Goal: Complete application form: Complete application form

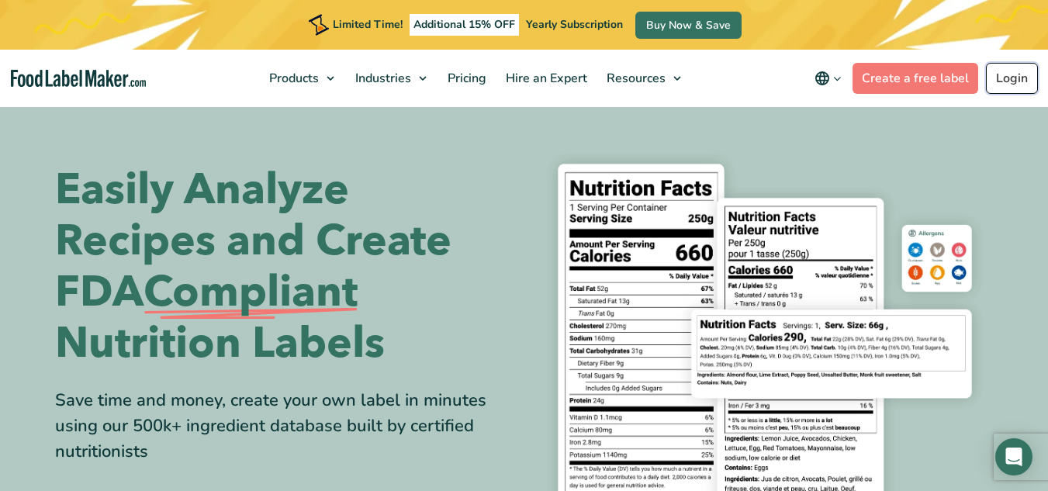
click at [1003, 78] on link "Login" at bounding box center [1012, 78] width 52 height 31
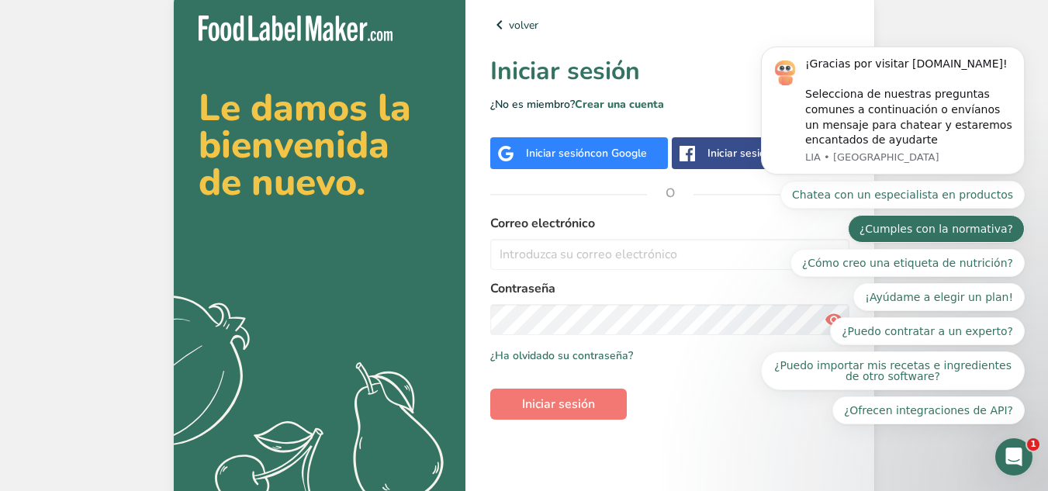
click at [933, 223] on button "¿Cumples con la normativa?" at bounding box center [935, 229] width 177 height 28
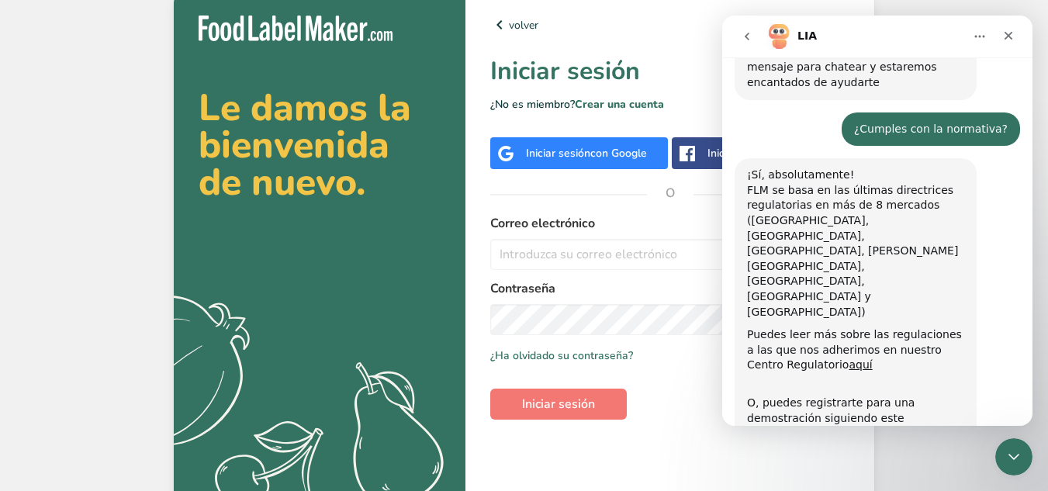
scroll to position [91, 0]
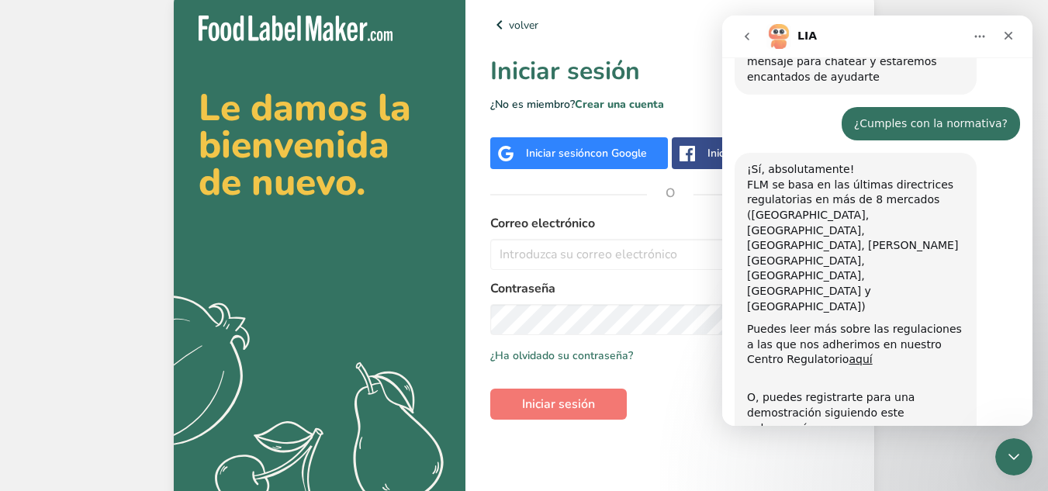
click at [634, 157] on span "con Google" at bounding box center [618, 153] width 57 height 15
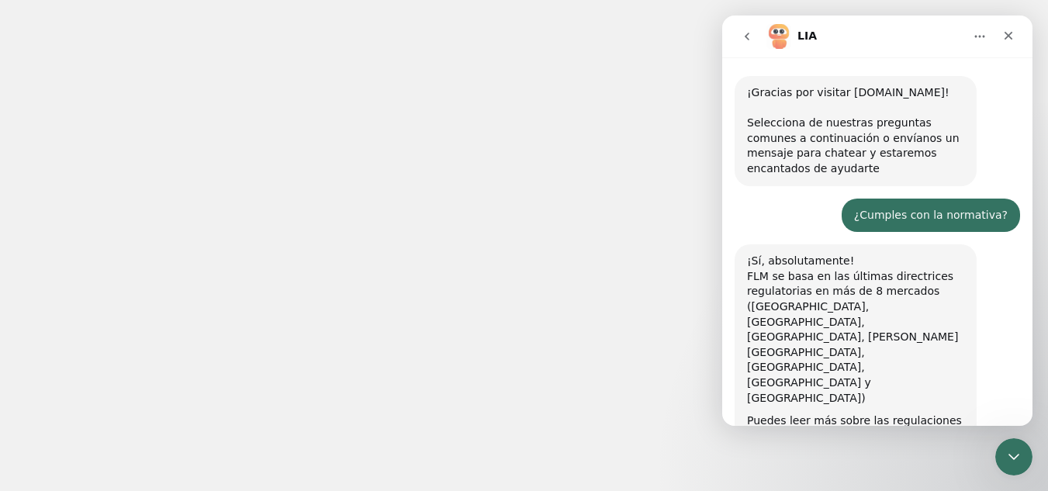
scroll to position [91, 0]
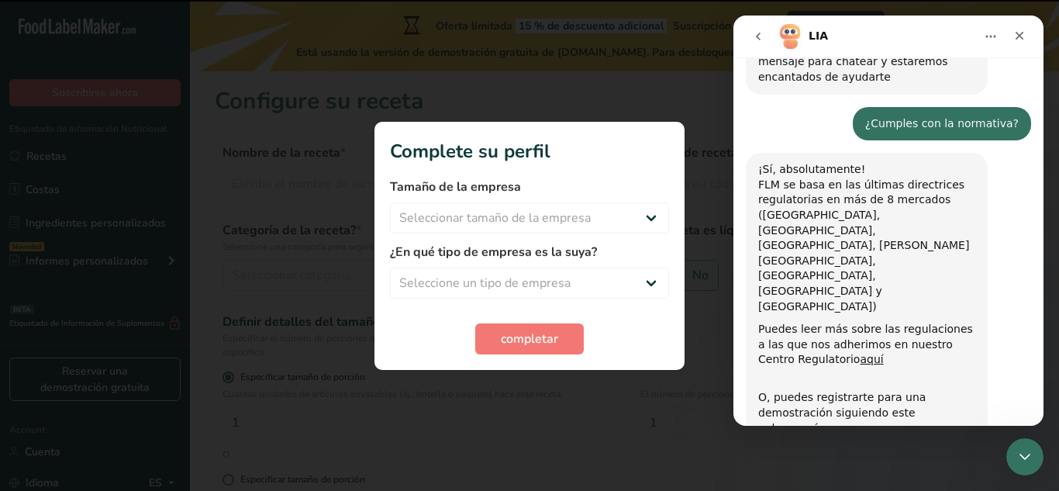
click at [676, 237] on section "Complete su perfil Tamaño de la empresa Seleccionar tamaño de la empresa Menos …" at bounding box center [530, 246] width 310 height 248
click at [610, 221] on select "Seleccionar tamaño de la empresa Menos de 10 empleados De 10 a 50 empleados De …" at bounding box center [529, 217] width 279 height 31
select select "1"
click at [390, 202] on select "Seleccionar tamaño de la empresa Menos de 10 empleados De 10 a 50 empleados De …" at bounding box center [529, 217] width 279 height 31
click at [552, 273] on select "Seleccione un tipo de empresa Fabricante de alimentos envasados Restaurante y c…" at bounding box center [529, 283] width 279 height 31
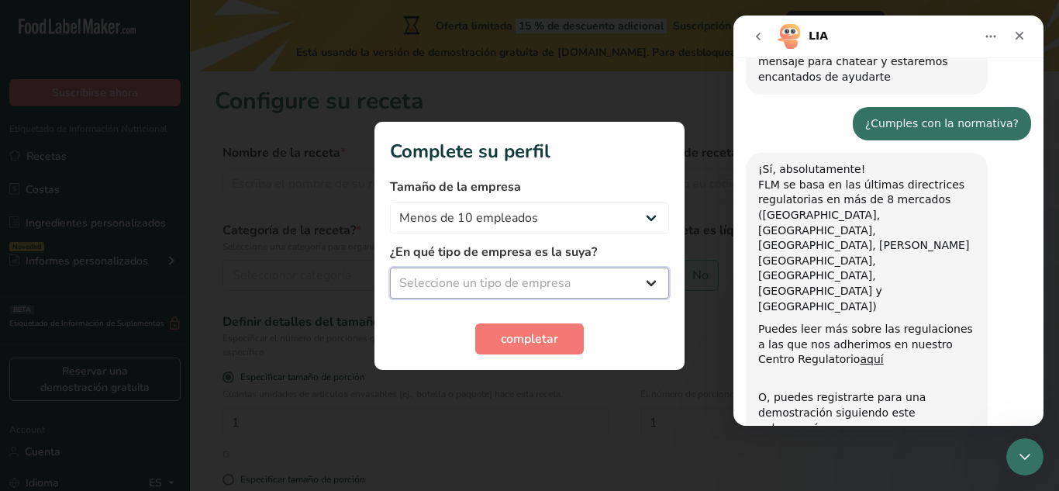
select select "8"
click at [390, 268] on select "Seleccione un tipo de empresa Fabricante de alimentos envasados Restaurante y c…" at bounding box center [529, 283] width 279 height 31
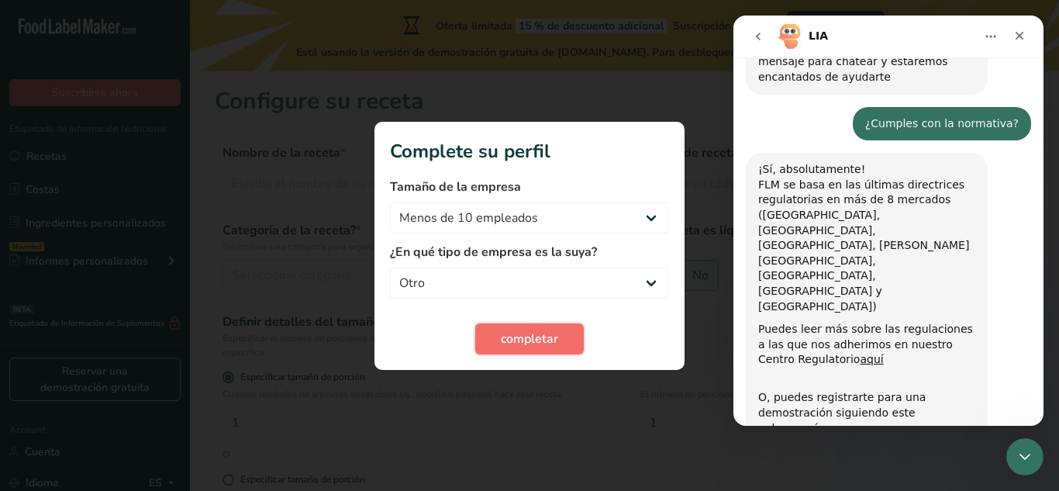
click at [553, 341] on span "completar" at bounding box center [529, 339] width 57 height 19
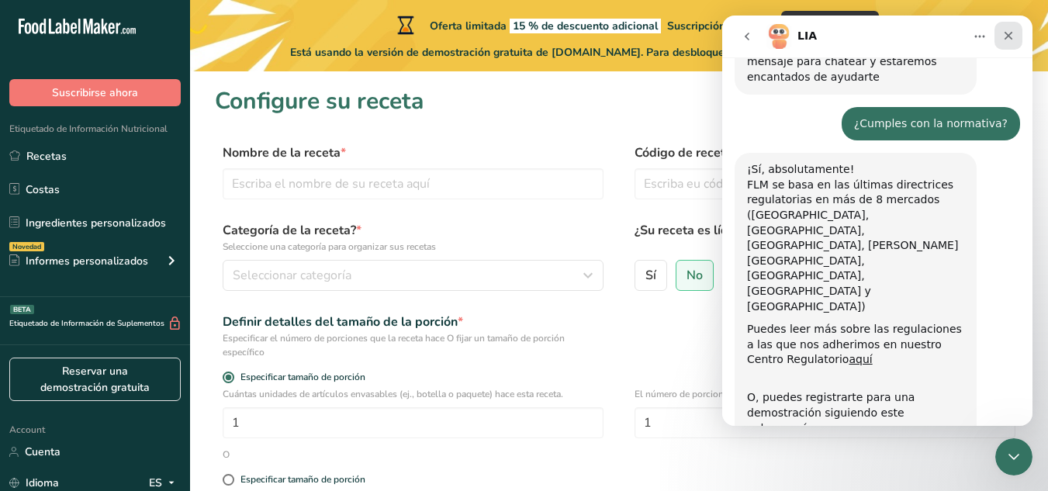
click at [1013, 33] on icon "Cerrar" at bounding box center [1008, 35] width 12 height 12
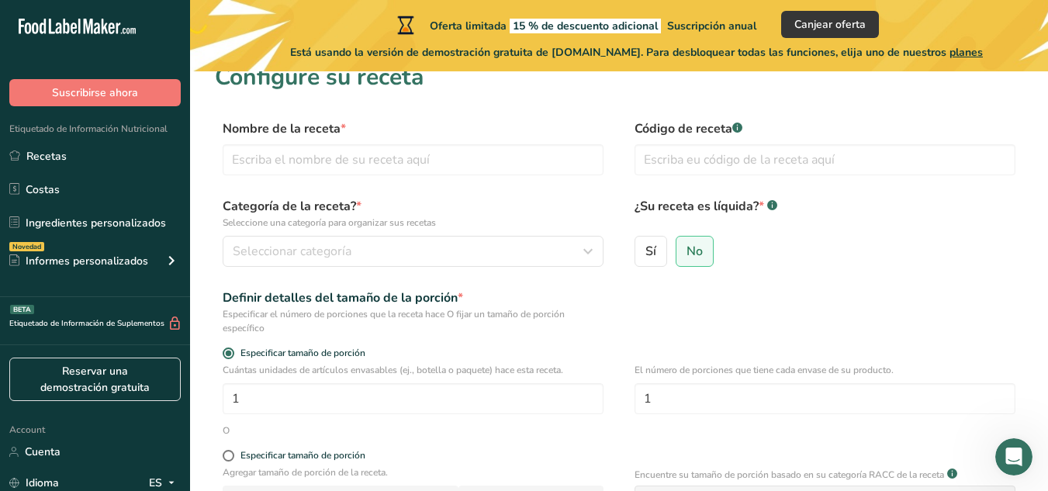
scroll to position [22, 0]
click at [413, 147] on input "text" at bounding box center [413, 161] width 381 height 31
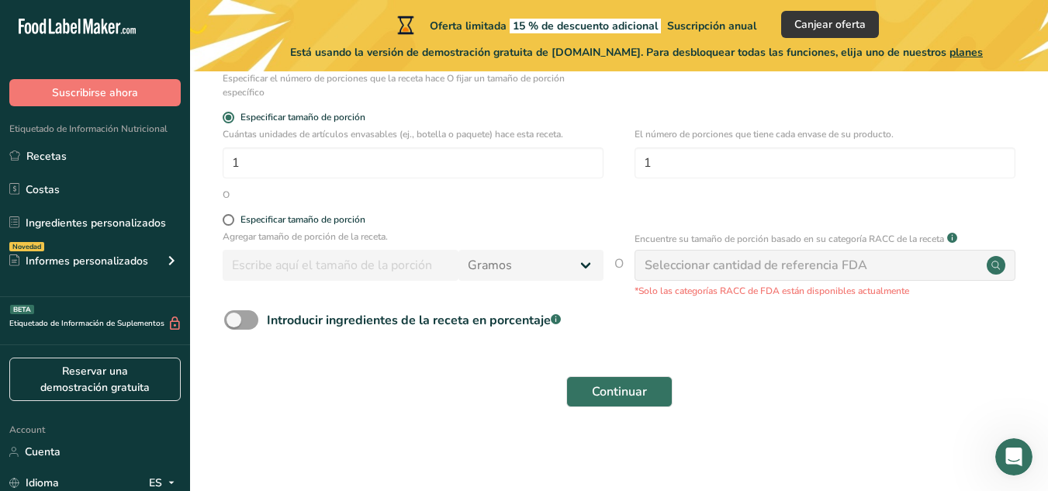
scroll to position [0, 0]
